Goal: Find specific fact

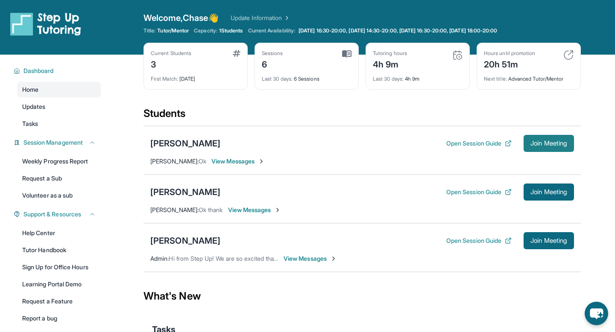
click at [546, 141] on span "Join Meeting" at bounding box center [548, 143] width 37 height 5
click at [185, 143] on div "[PERSON_NAME]" at bounding box center [185, 144] width 70 height 12
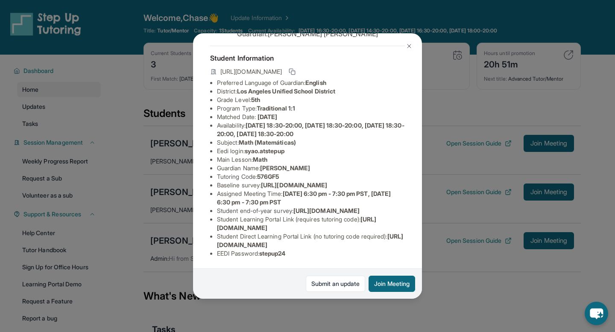
scroll to position [94, 0]
click at [271, 253] on span "stepup24" at bounding box center [272, 253] width 26 height 7
drag, startPoint x: 271, startPoint y: 253, endPoint x: 293, endPoint y: 253, distance: 21.4
click at [293, 253] on li "EEDI Password : stepup24" at bounding box center [311, 253] width 188 height 9
copy span "stepup24"
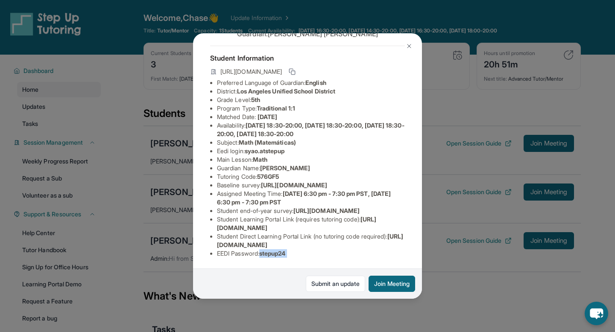
scroll to position [45, 0]
click at [256, 147] on span "syao.atstepup" at bounding box center [265, 150] width 40 height 7
drag, startPoint x: 256, startPoint y: 140, endPoint x: 270, endPoint y: 141, distance: 14.5
click at [270, 147] on span "syao.atstepup" at bounding box center [265, 150] width 40 height 7
copy span "syao.atstepup"
